Goal: Check status: Verify the current state of an ongoing process or item

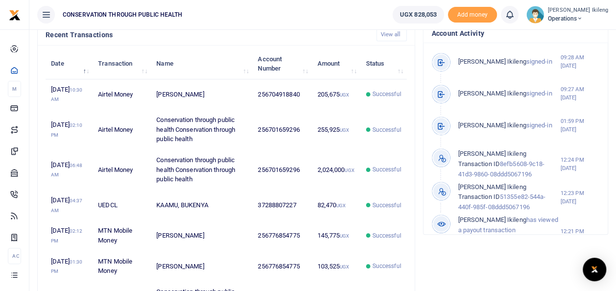
scroll to position [329, 0]
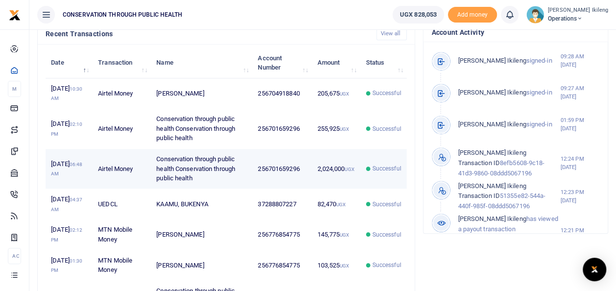
click at [379, 173] on span "Successful" at bounding box center [386, 168] width 29 height 9
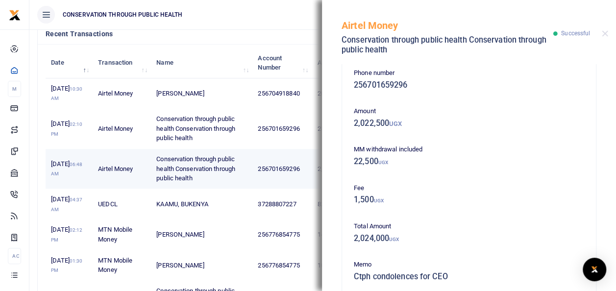
scroll to position [3, 0]
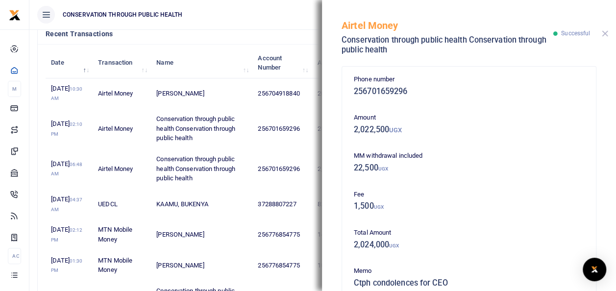
click at [605, 34] on button "Close" at bounding box center [604, 33] width 6 height 6
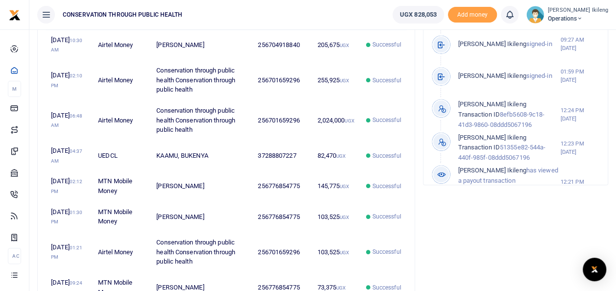
scroll to position [375, 0]
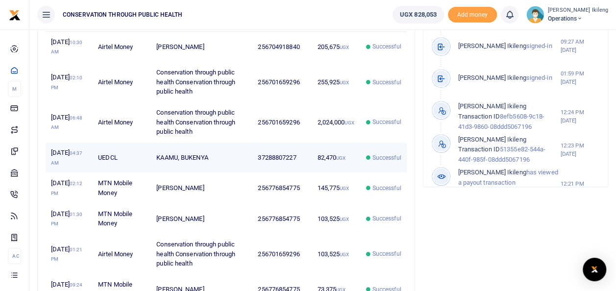
click at [336, 161] on small "UGX" at bounding box center [340, 157] width 9 height 5
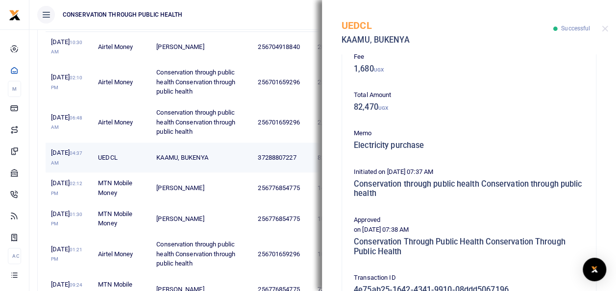
scroll to position [91, 0]
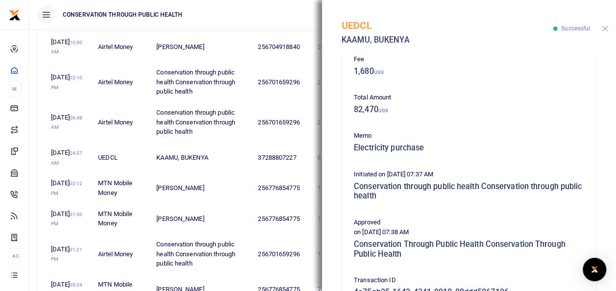
click at [604, 29] on button "Close" at bounding box center [604, 28] width 6 height 6
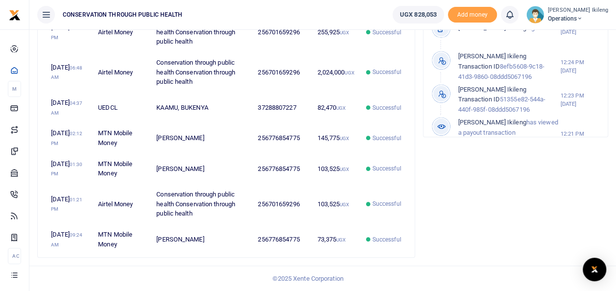
scroll to position [480, 0]
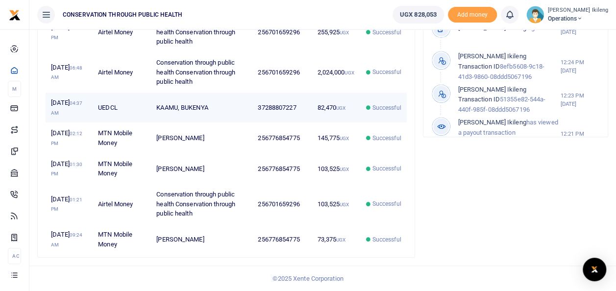
click at [390, 103] on span "Successful" at bounding box center [386, 107] width 29 height 9
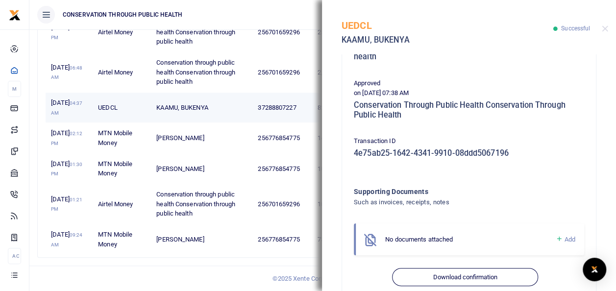
scroll to position [249, 0]
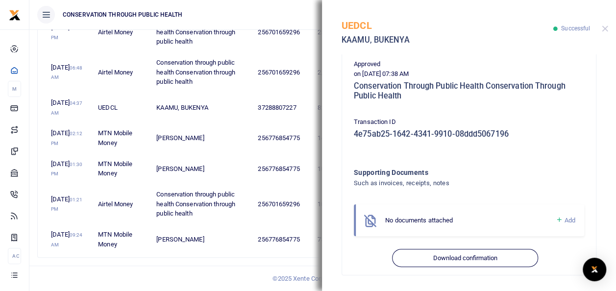
click at [604, 28] on button "Close" at bounding box center [604, 28] width 6 height 6
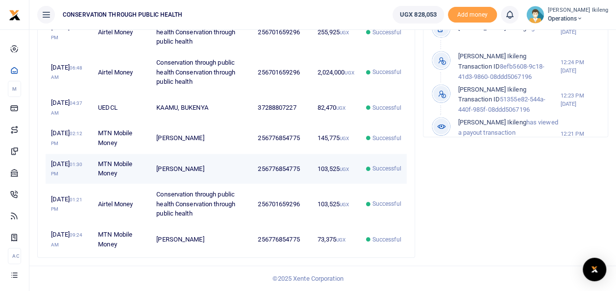
click at [368, 154] on td "Successful" at bounding box center [383, 169] width 47 height 30
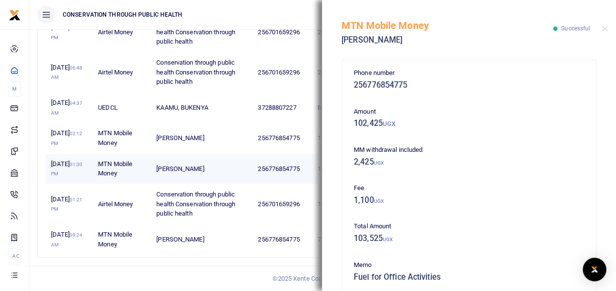
scroll to position [207, 0]
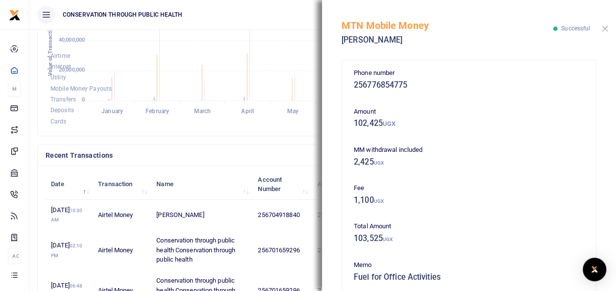
click at [603, 28] on button "Close" at bounding box center [604, 28] width 6 height 6
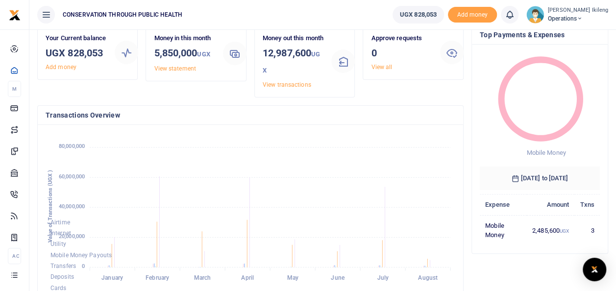
scroll to position [0, 0]
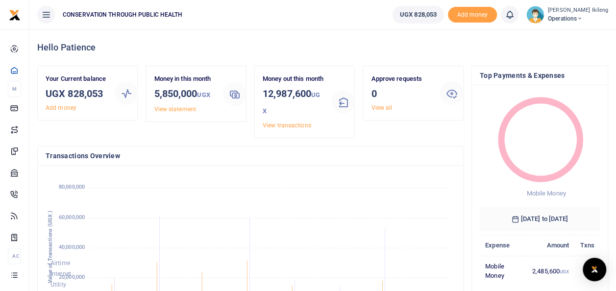
click at [593, 23] on span "Operations" at bounding box center [578, 18] width 60 height 9
